Goal: Information Seeking & Learning: Learn about a topic

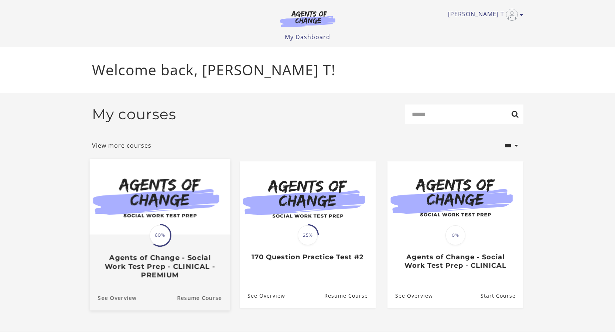
click at [161, 236] on span "60%" at bounding box center [160, 235] width 21 height 21
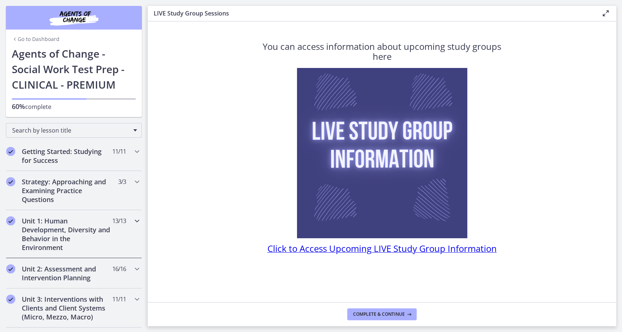
click at [133, 218] on icon "Chapters" at bounding box center [137, 220] width 9 height 9
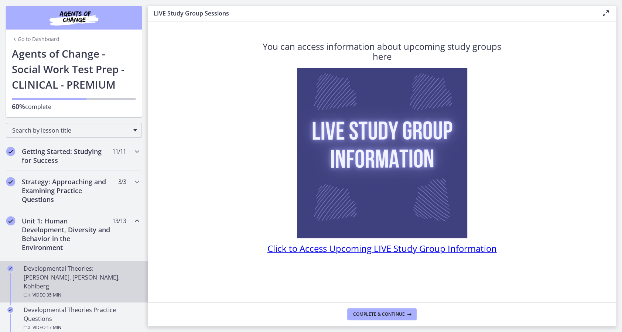
click at [74, 278] on div "Developmental Theories: [PERSON_NAME], [PERSON_NAME], Kohlberg Video · 35 min" at bounding box center [81, 281] width 115 height 35
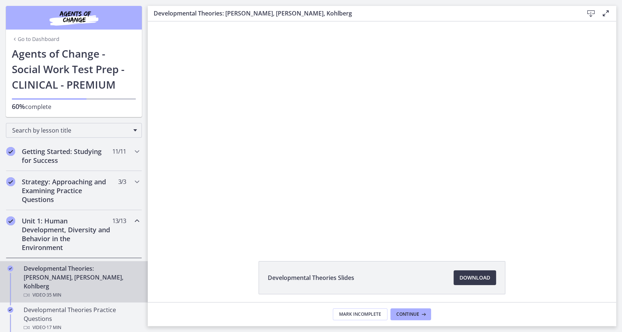
click at [177, 296] on div "Developmental Theories Slides Download Opens in a new window" at bounding box center [382, 295] width 468 height 69
click at [206, 285] on div "Developmental Theories Slides Download Opens in a new window" at bounding box center [382, 295] width 468 height 69
drag, startPoint x: 206, startPoint y: 285, endPoint x: 188, endPoint y: 300, distance: 23.7
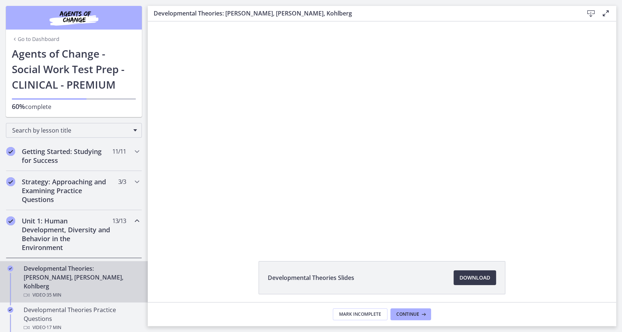
click at [188, 300] on div "Developmental Theories Slides Download Opens in a new window" at bounding box center [382, 295] width 468 height 69
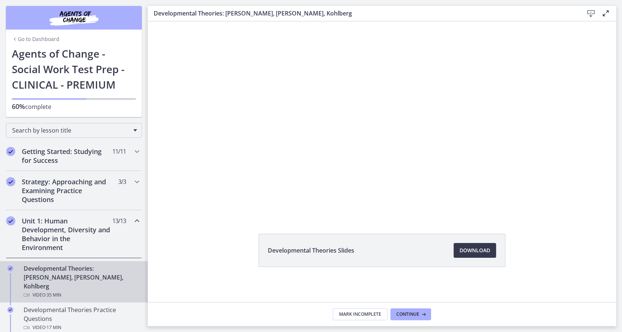
click at [192, 280] on div "Developmental Theories Slides Download Opens in a new window" at bounding box center [382, 268] width 468 height 69
click at [260, 300] on div "Developmental Theories Slides Download Opens in a new window" at bounding box center [382, 268] width 259 height 69
click at [260, 278] on div "Developmental Theories Slides Download Opens in a new window" at bounding box center [382, 268] width 259 height 69
click at [261, 264] on li "Developmental Theories Slides Download Opens in a new window" at bounding box center [382, 250] width 247 height 33
click at [221, 273] on div "Developmental Theories Slides Download Opens in a new window" at bounding box center [382, 268] width 468 height 69
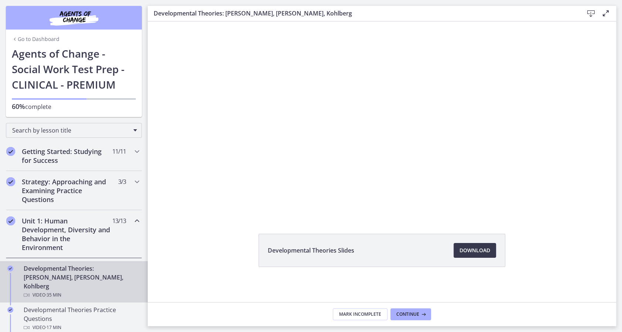
click at [296, 281] on div "Developmental Theories Slides Download Opens in a new window" at bounding box center [382, 268] width 259 height 69
click at [217, 268] on div "Developmental Theories Slides Download Opens in a new window" at bounding box center [382, 268] width 468 height 69
click at [202, 300] on div "Developmental Theories Slides Download Opens in a new window" at bounding box center [382, 268] width 468 height 69
click at [196, 185] on div at bounding box center [382, 105] width 396 height 223
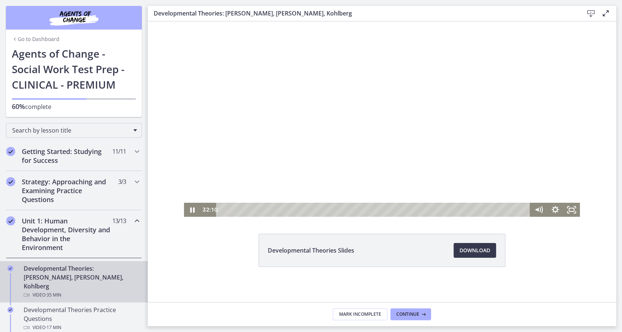
click at [222, 209] on div "Playbar" at bounding box center [374, 210] width 304 height 14
click at [355, 112] on div at bounding box center [382, 105] width 396 height 223
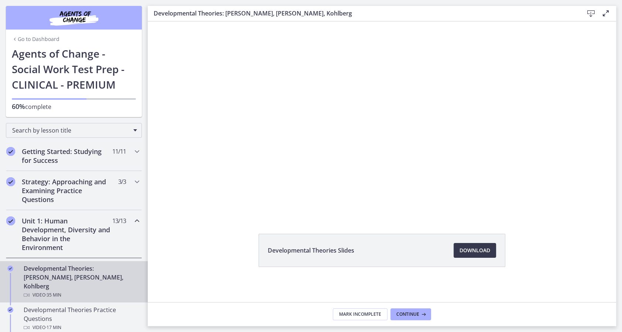
click at [349, 165] on div at bounding box center [382, 105] width 396 height 223
